Goal: Information Seeking & Learning: Learn about a topic

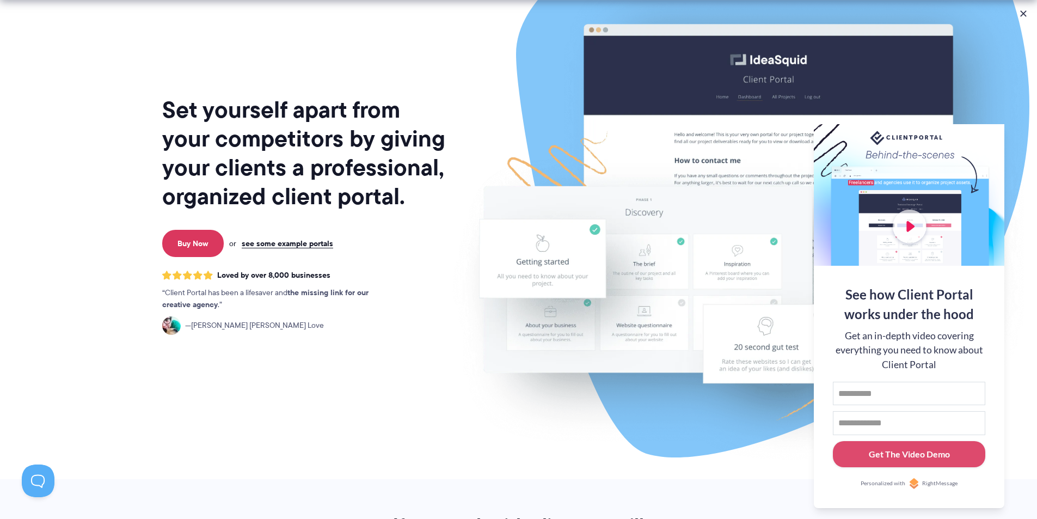
scroll to position [54, 0]
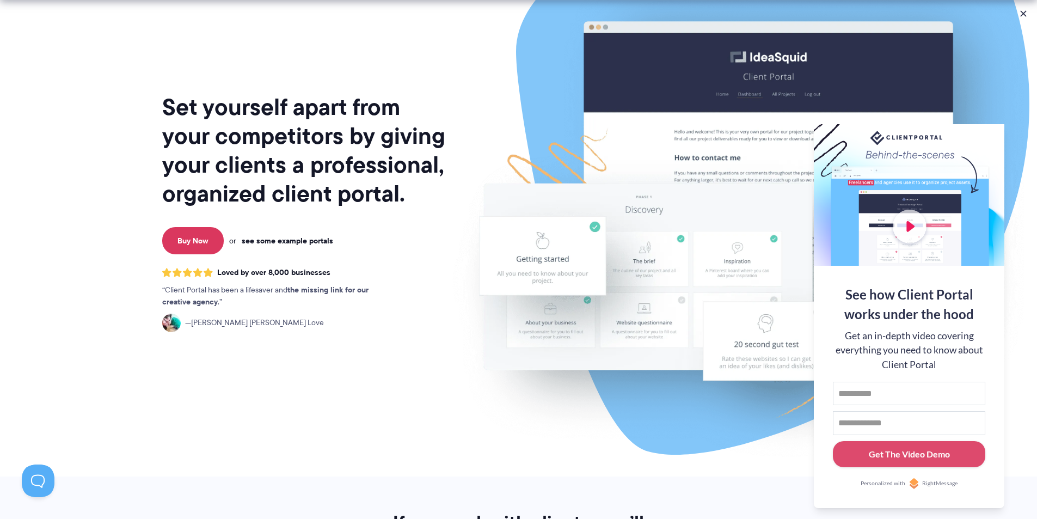
click at [295, 242] on link "see some example portals" at bounding box center [287, 241] width 91 height 10
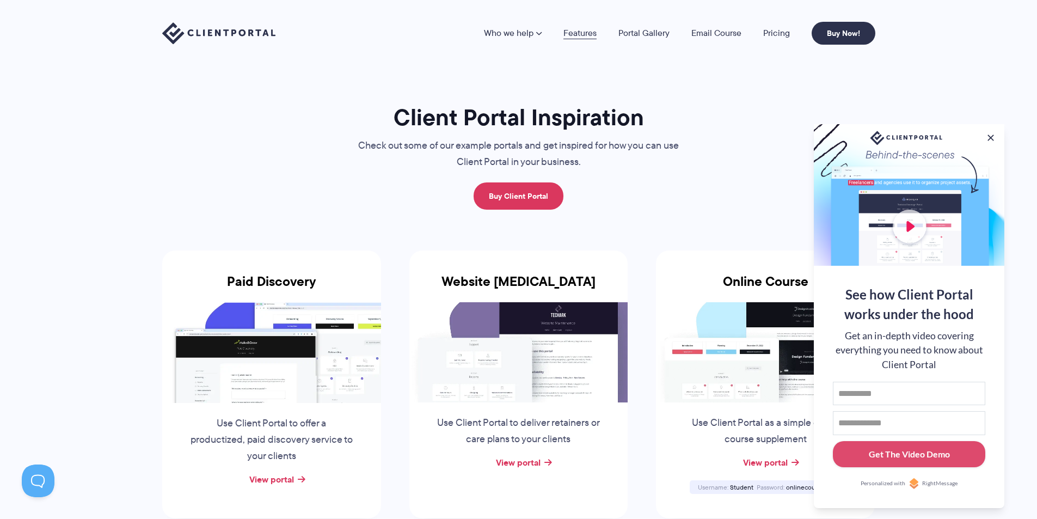
click at [585, 34] on link "Features" at bounding box center [579, 33] width 33 height 9
click at [992, 132] on button at bounding box center [990, 137] width 13 height 13
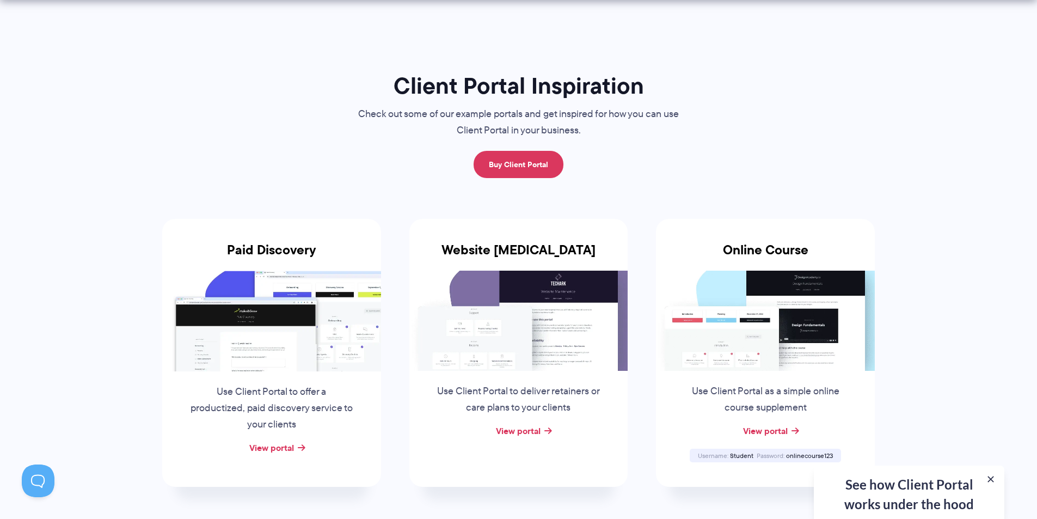
scroll to position [163, 0]
